Goal: Information Seeking & Learning: Learn about a topic

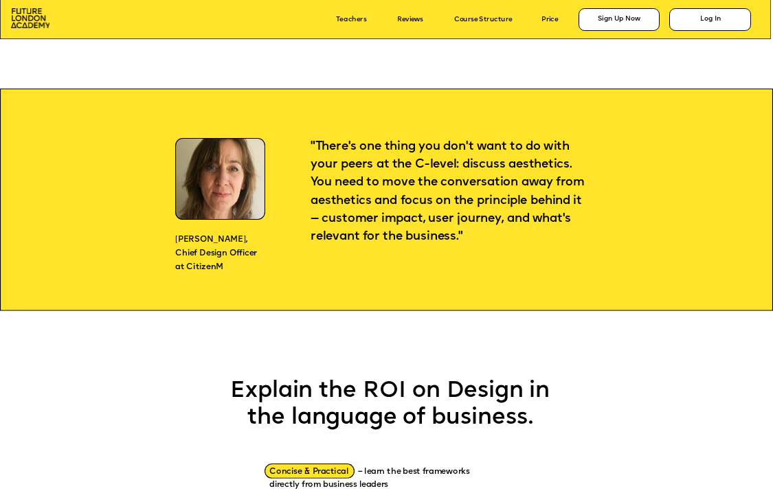
scroll to position [838, 0]
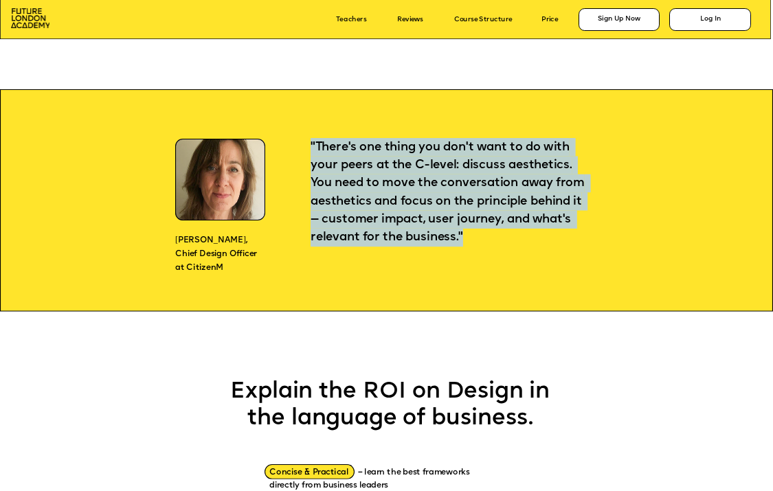
drag, startPoint x: 512, startPoint y: 237, endPoint x: 284, endPoint y: 140, distance: 247.7
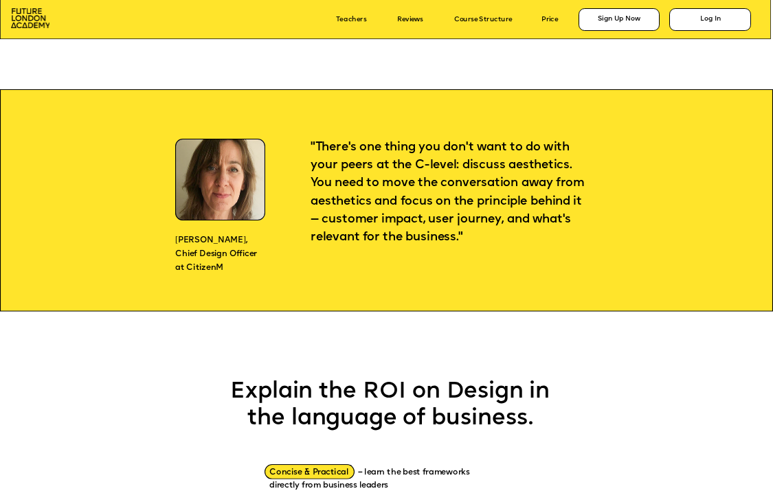
click at [363, 159] on p ""There's one thing you don't want to do with your peers at the C-level: discuss…" at bounding box center [448, 192] width 277 height 108
drag, startPoint x: 310, startPoint y: 146, endPoint x: 566, endPoint y: 260, distance: 280.1
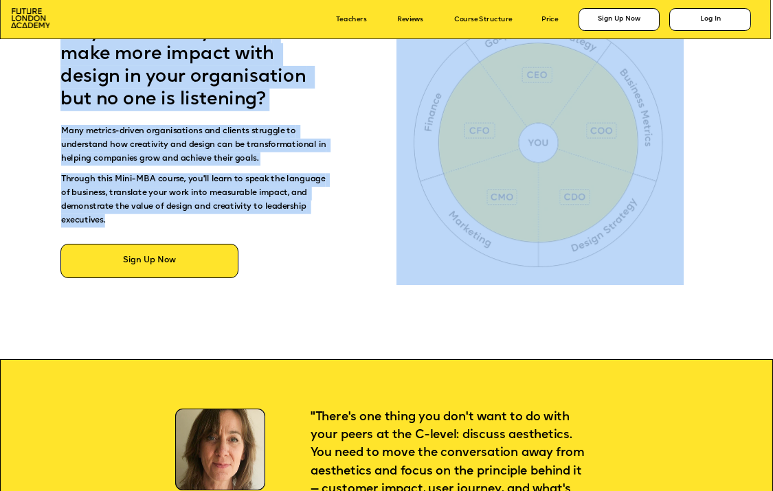
scroll to position [565, 0]
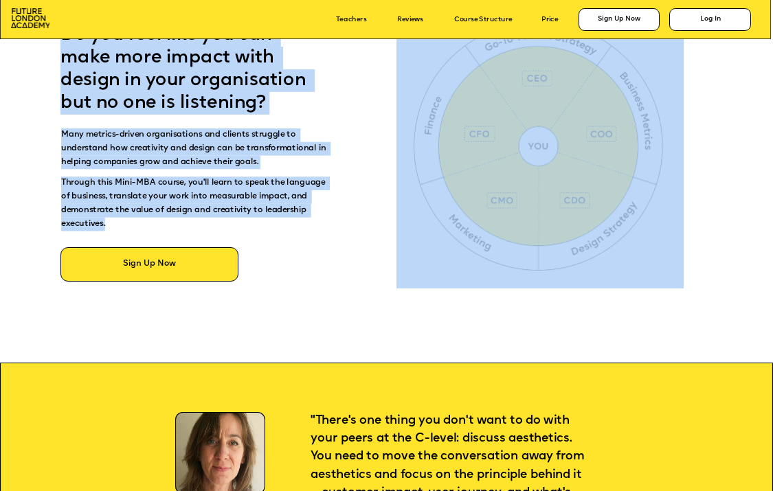
click at [309, 214] on span "Through this Mini-MBA course, you'll learn to speak the language of business, t…" at bounding box center [194, 203] width 266 height 49
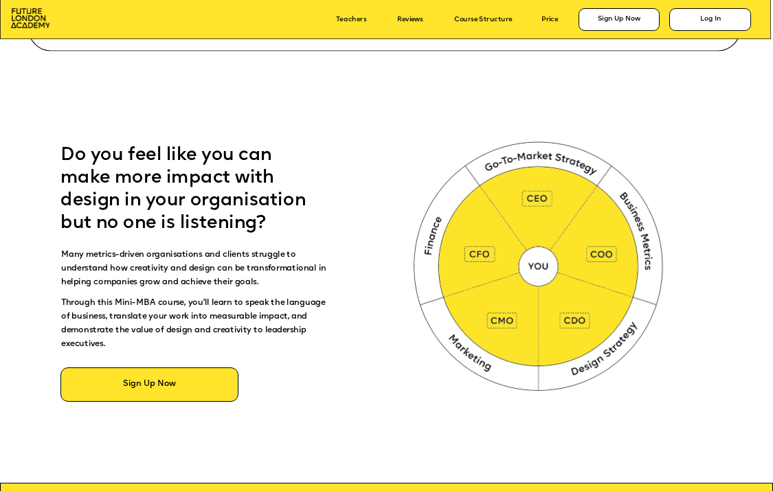
scroll to position [464, 0]
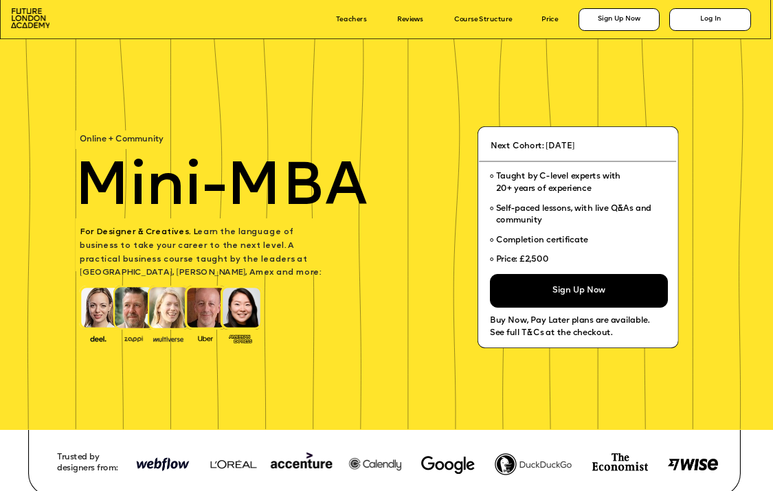
scroll to position [438, 0]
